Goal: Information Seeking & Learning: Learn about a topic

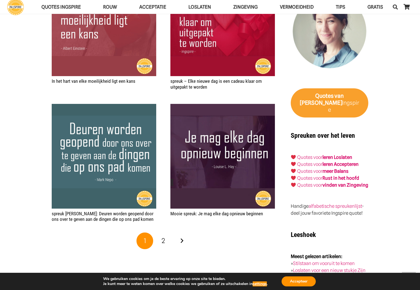
scroll to position [917, 0]
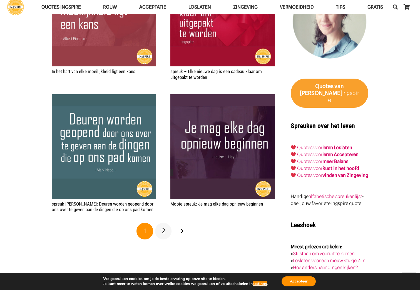
click at [166, 231] on link "2" at bounding box center [163, 231] width 17 height 17
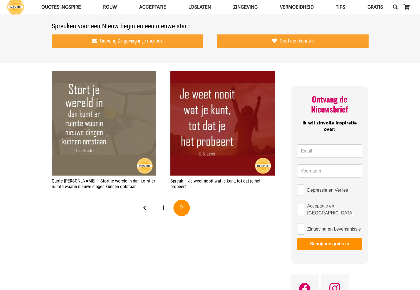
scroll to position [278, 0]
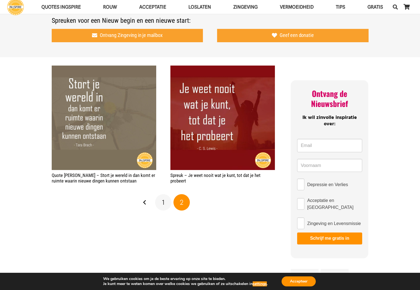
click at [160, 202] on link "1" at bounding box center [163, 202] width 17 height 17
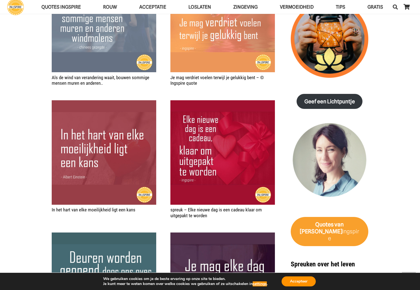
scroll to position [778, 0]
